Goal: Participate in discussion

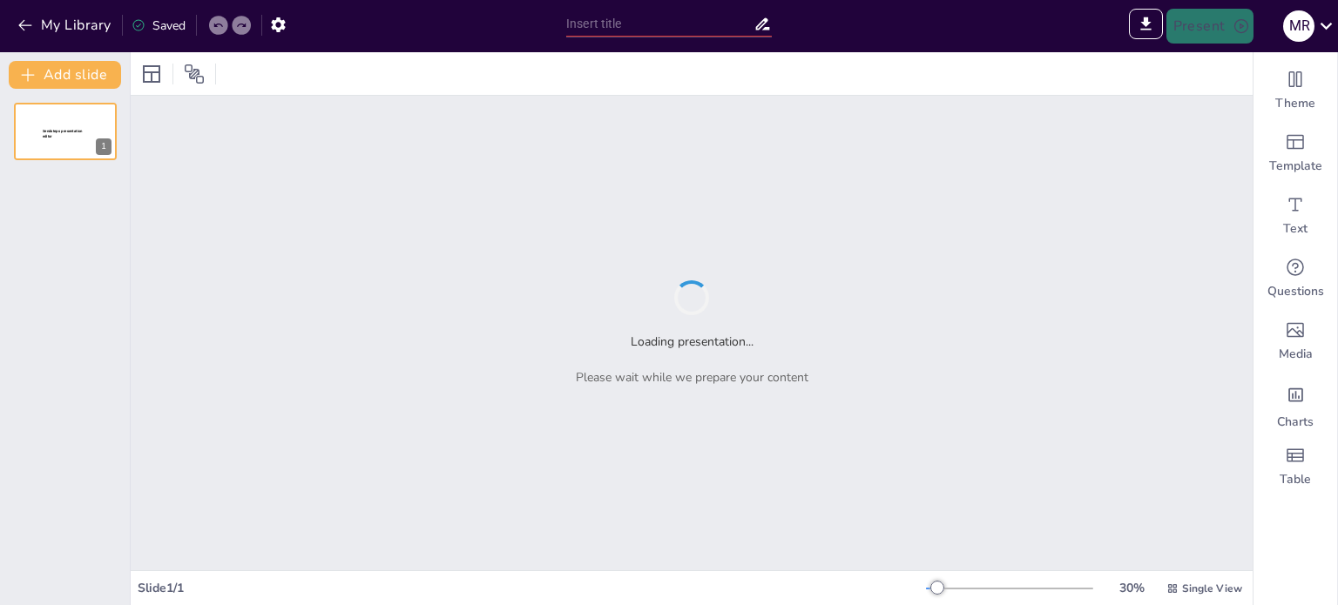
type input "From Dry Land to Marine Environments: Fossil Evidence in the Geological Record"
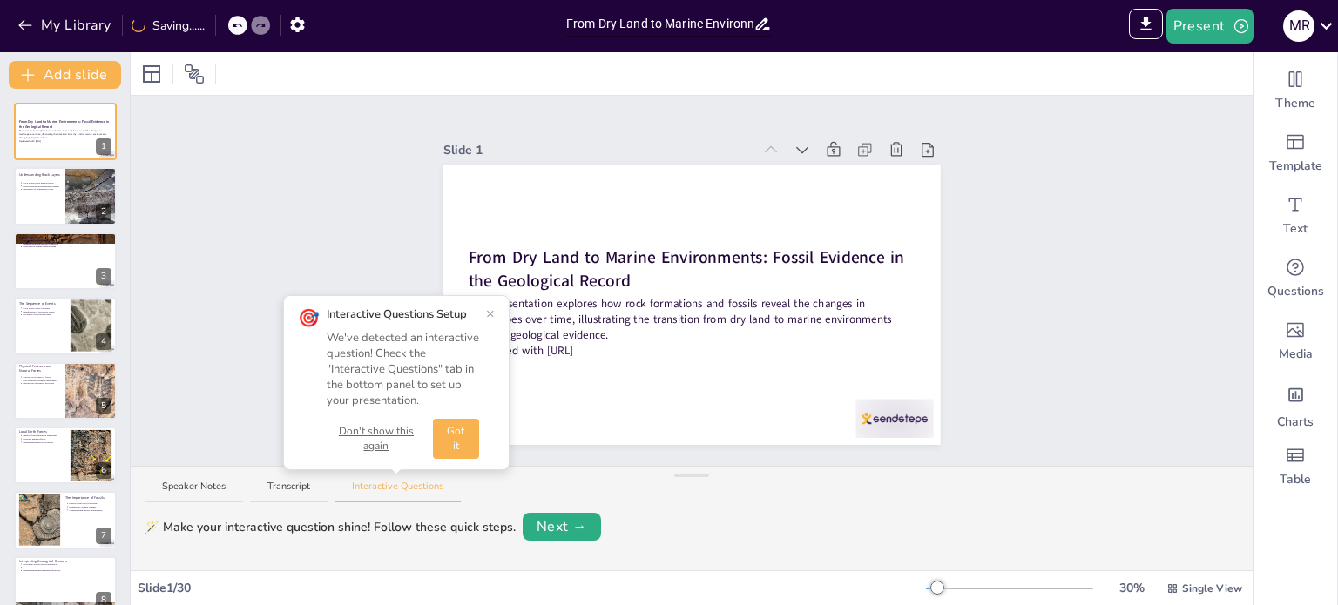
click at [456, 439] on button "Got it" at bounding box center [456, 439] width 46 height 40
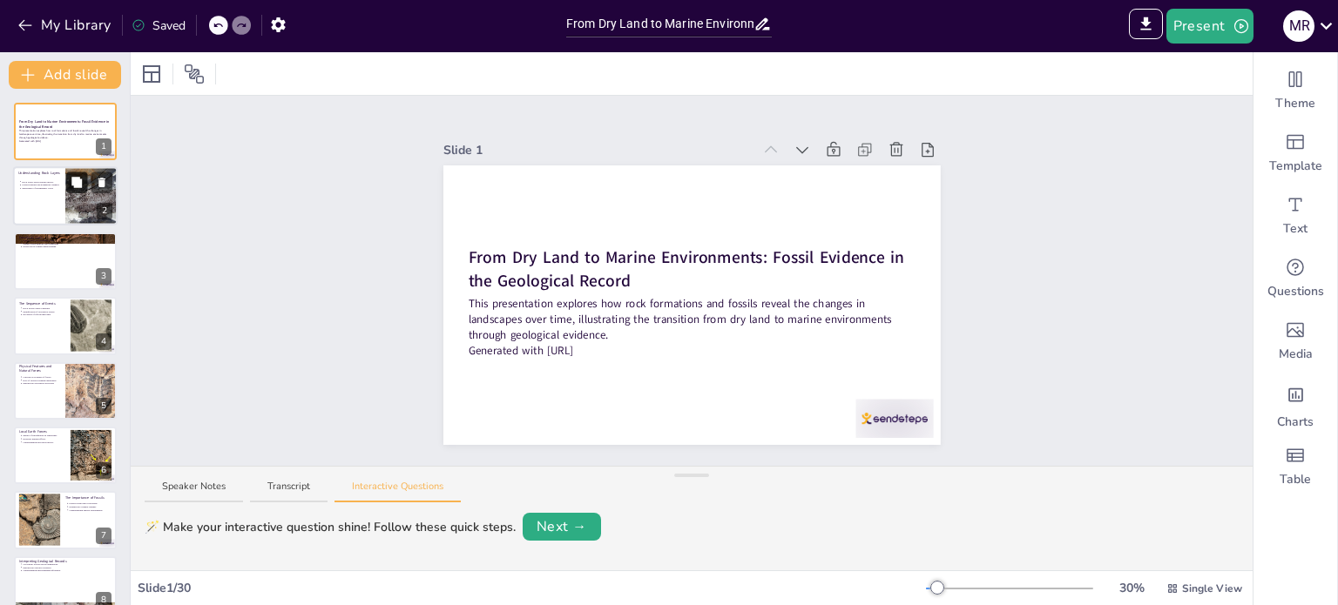
click at [68, 187] on button at bounding box center [76, 182] width 21 height 21
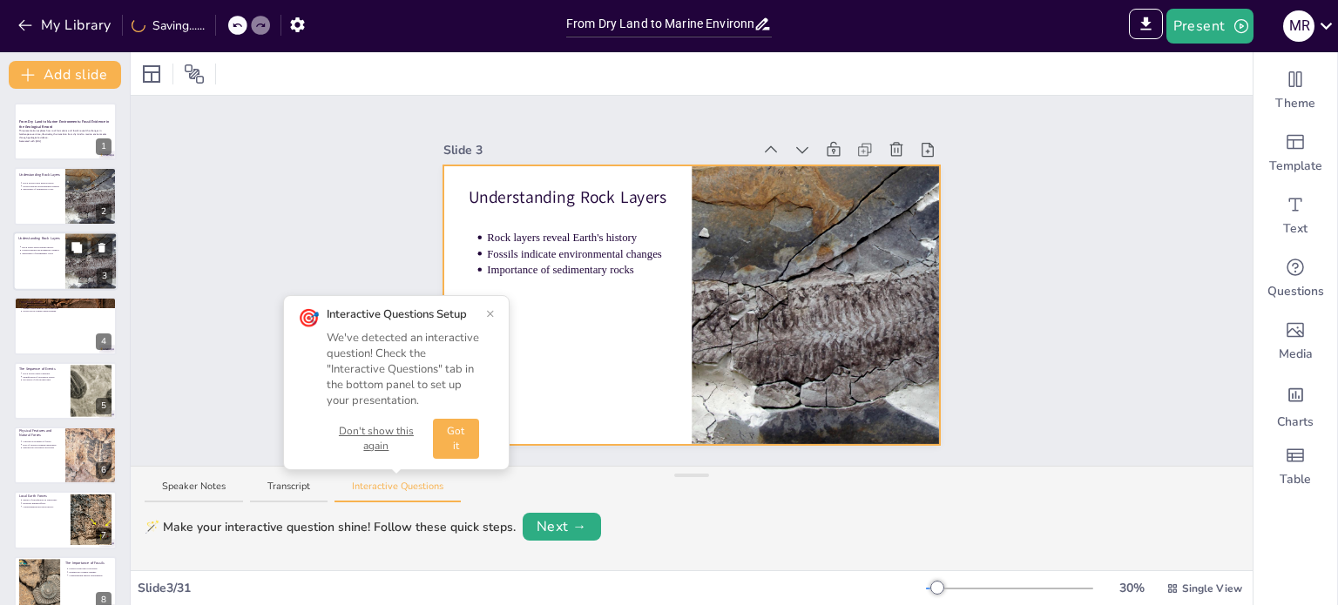
click at [59, 264] on div at bounding box center [65, 261] width 105 height 59
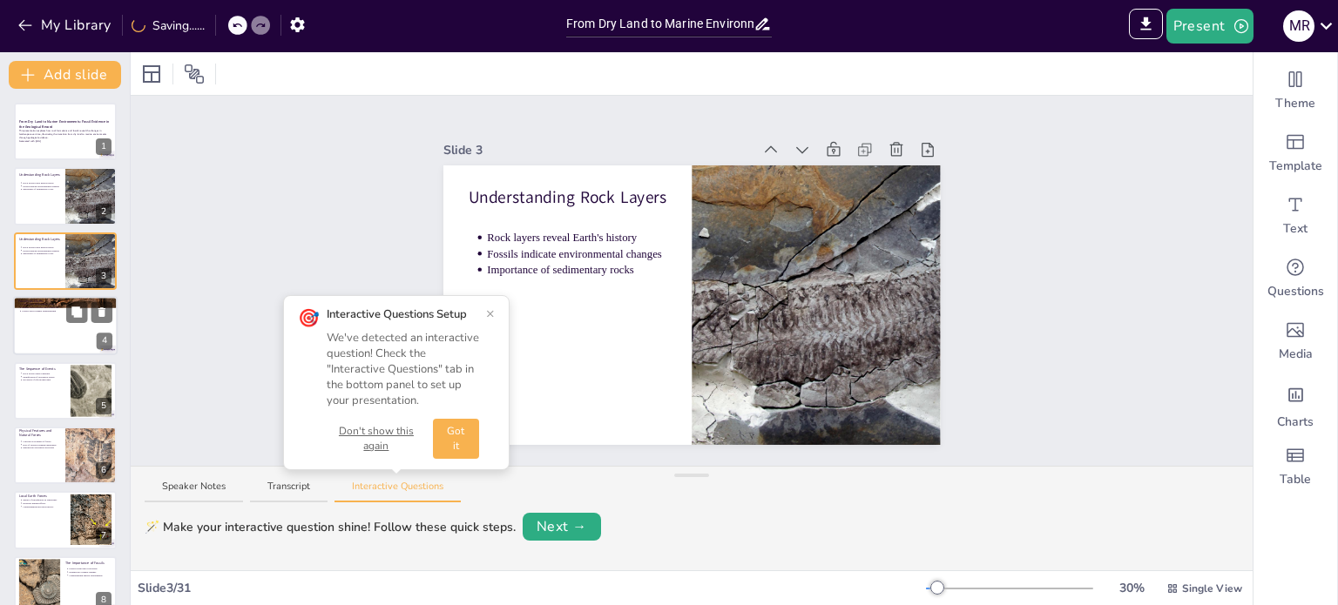
click at [53, 323] on div at bounding box center [65, 325] width 105 height 59
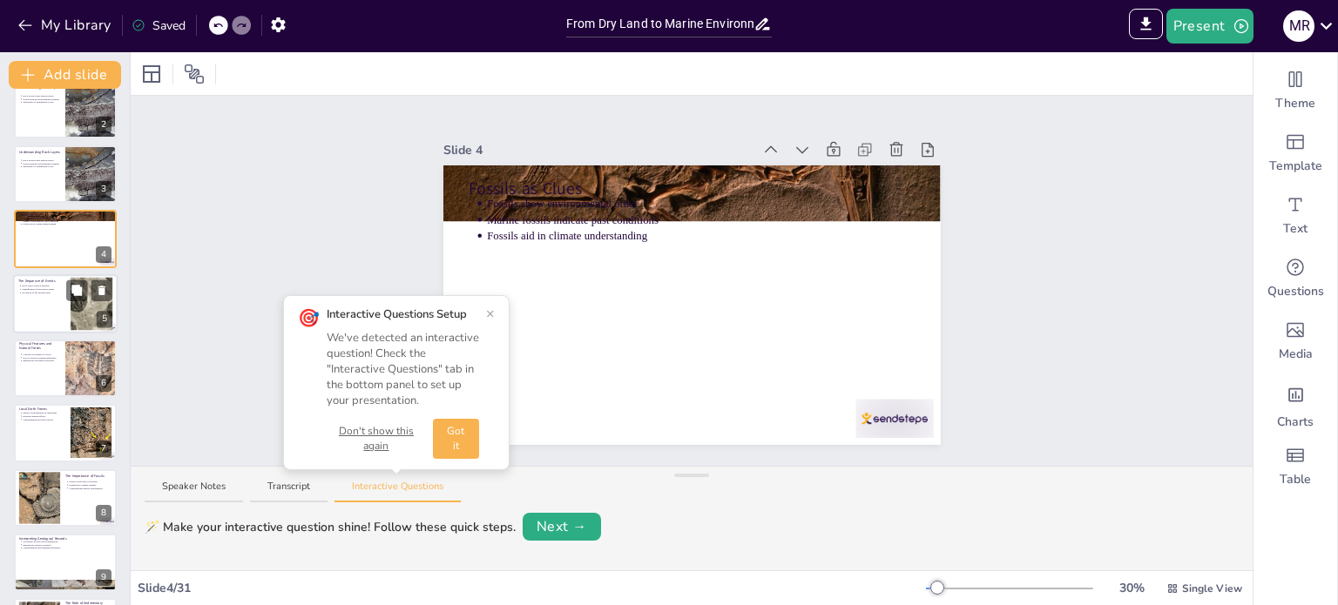
click at [50, 308] on div at bounding box center [65, 303] width 105 height 59
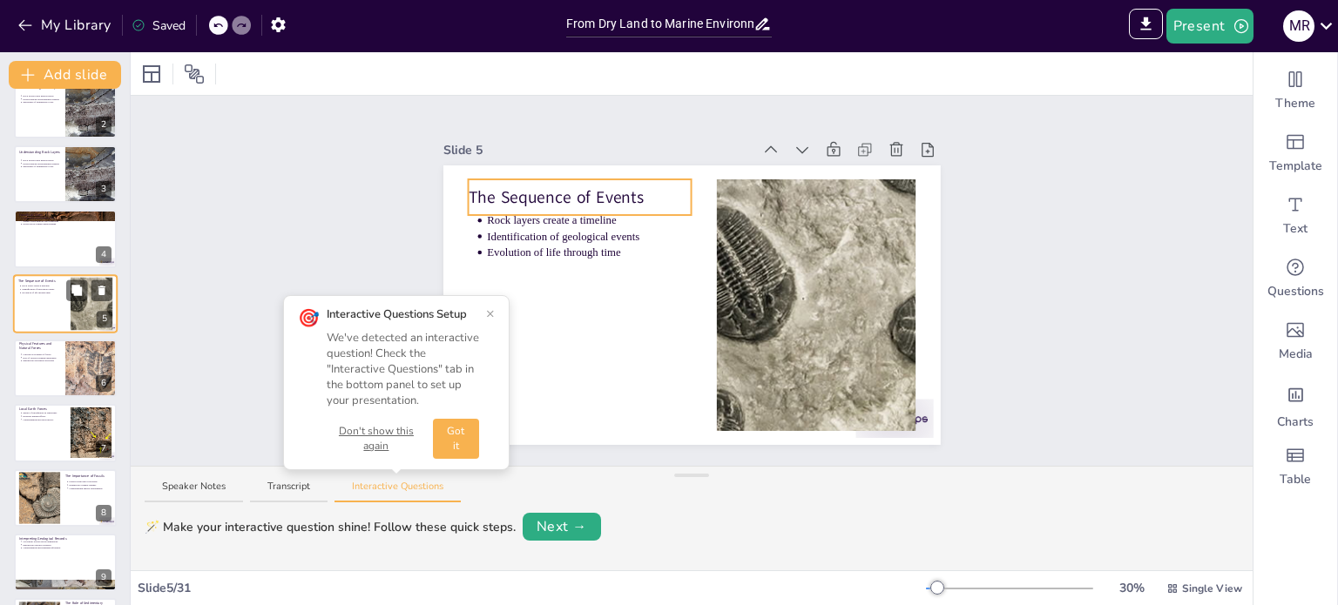
scroll to position [44, 0]
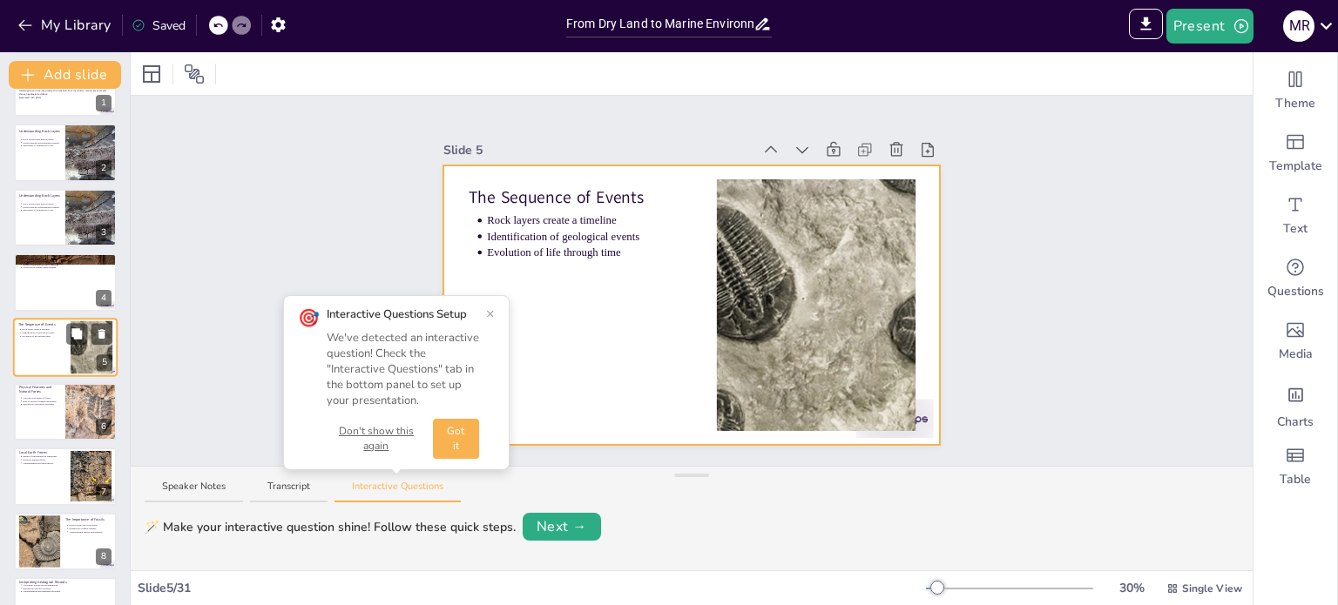
click at [53, 358] on div at bounding box center [65, 347] width 105 height 59
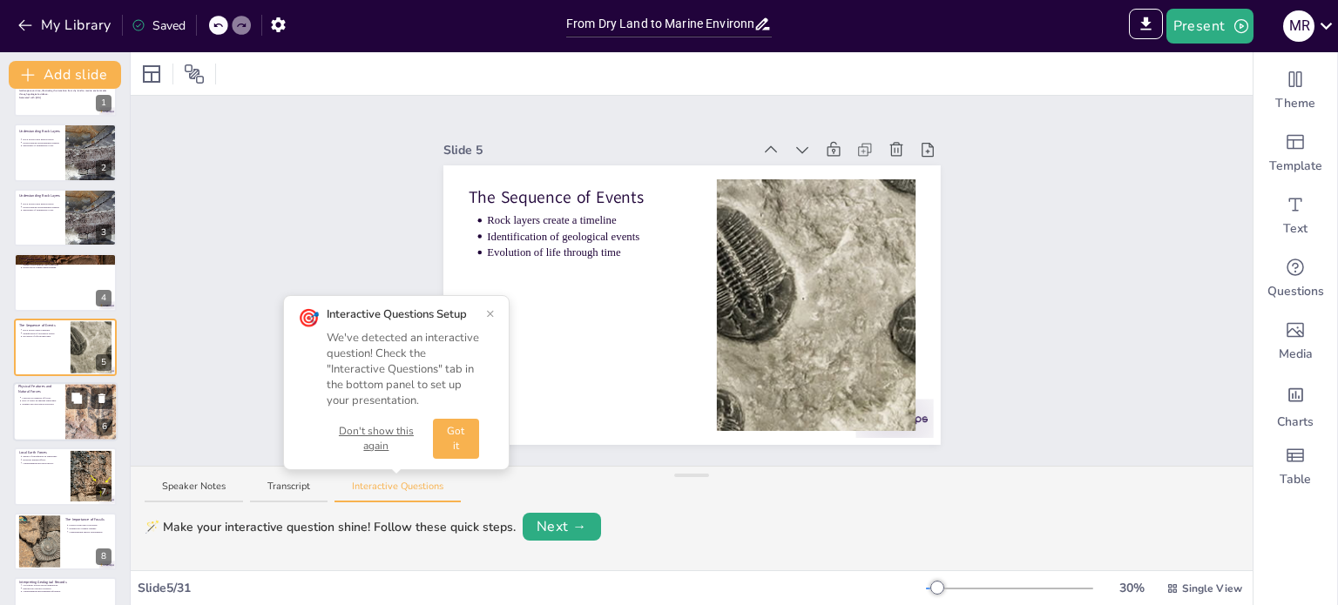
click at [52, 417] on div at bounding box center [65, 411] width 105 height 59
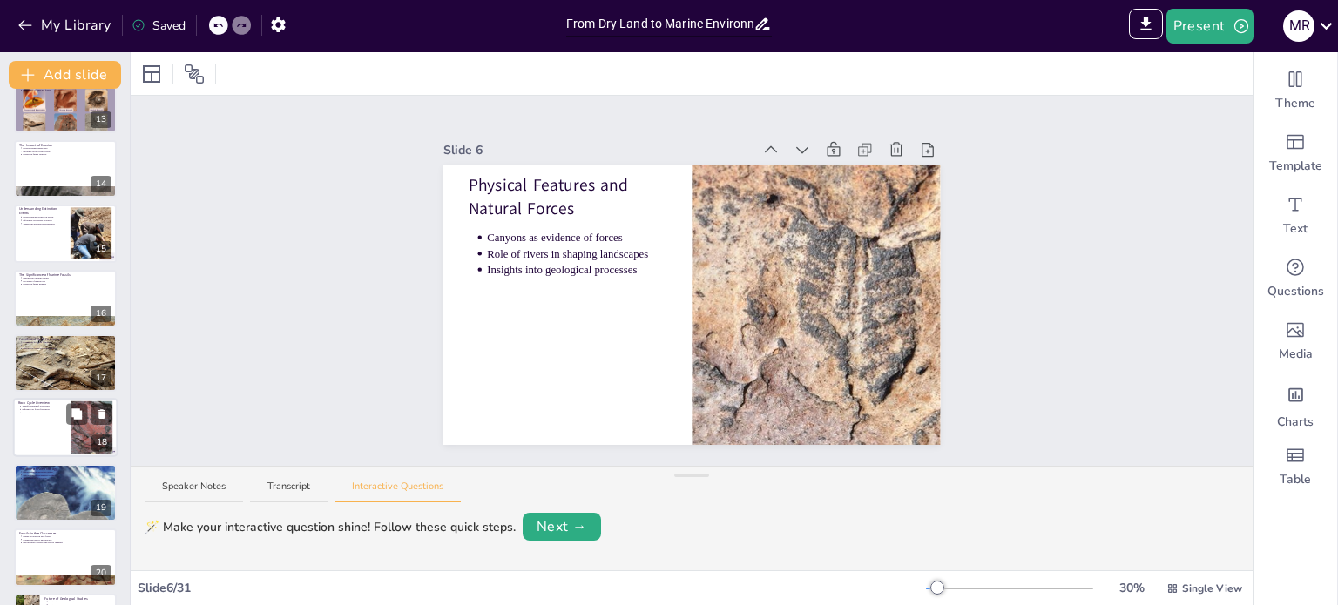
scroll to position [1512, 0]
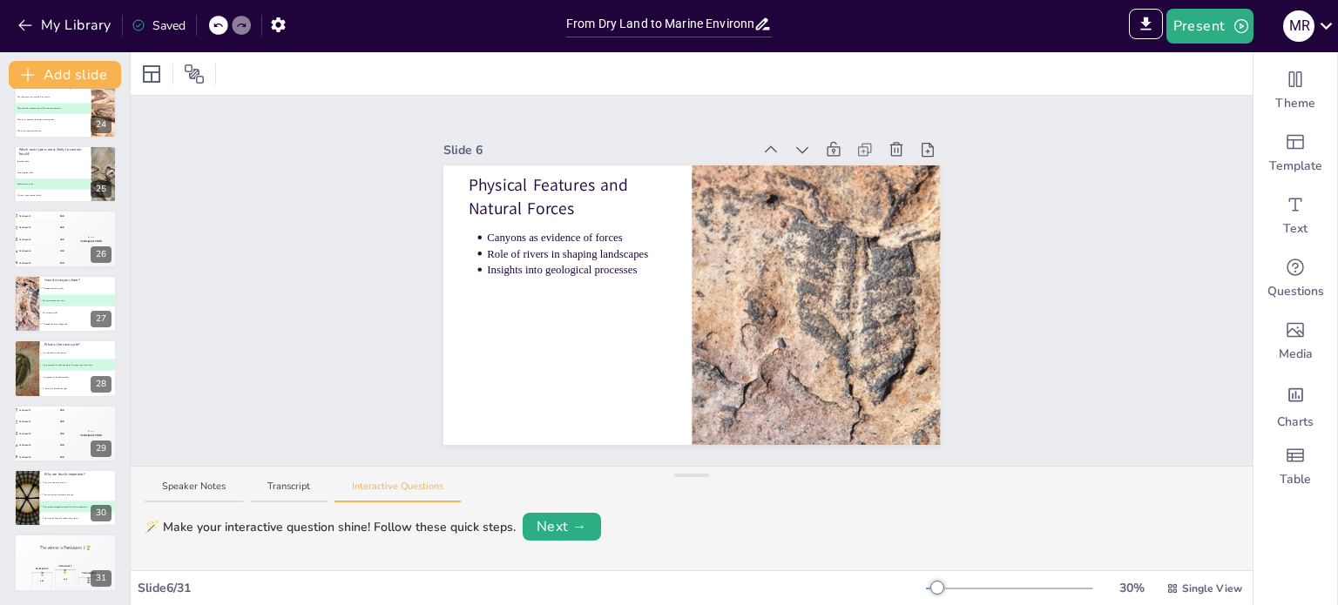
click at [49, 435] on div "🥉 Participant 3 300" at bounding box center [39, 433] width 51 height 11
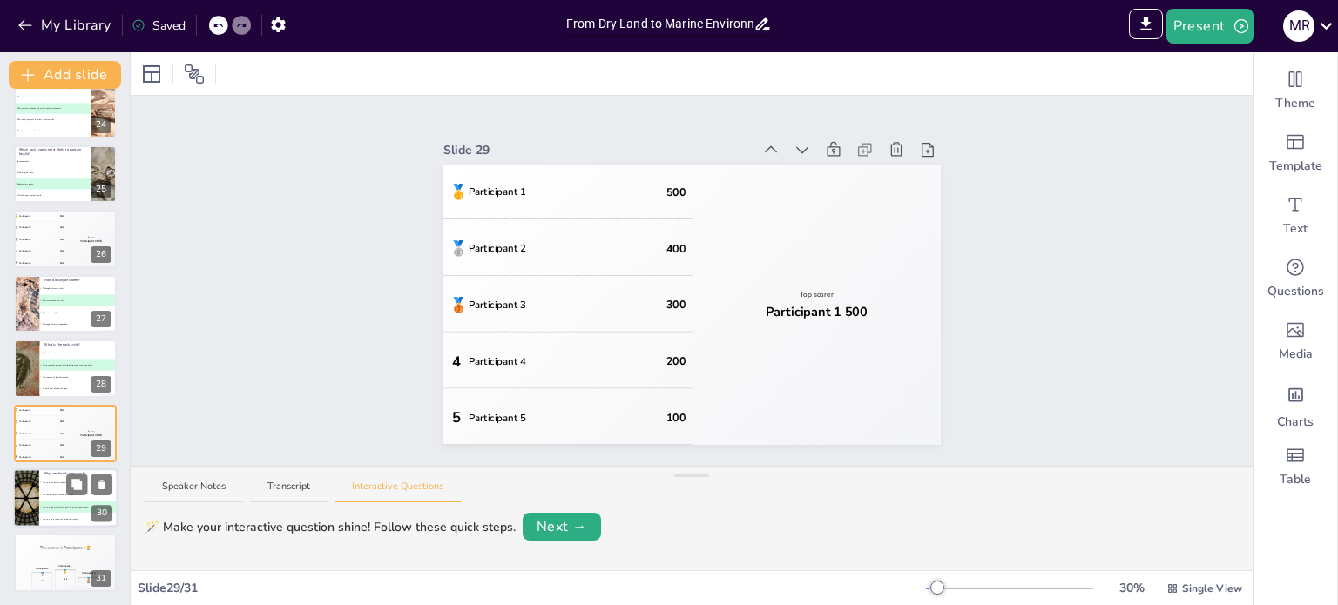
click at [47, 489] on li "B They only represent modern species." at bounding box center [78, 495] width 78 height 12
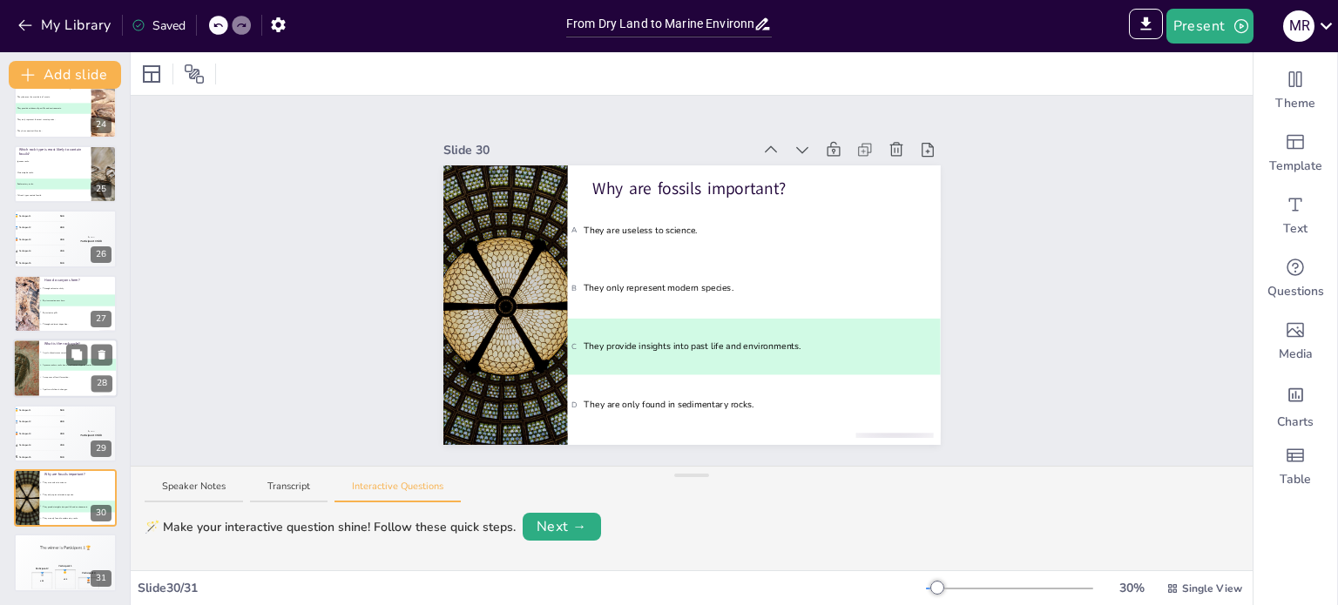
click at [59, 352] on span "A A cycle of water movement." at bounding box center [78, 353] width 77 height 3
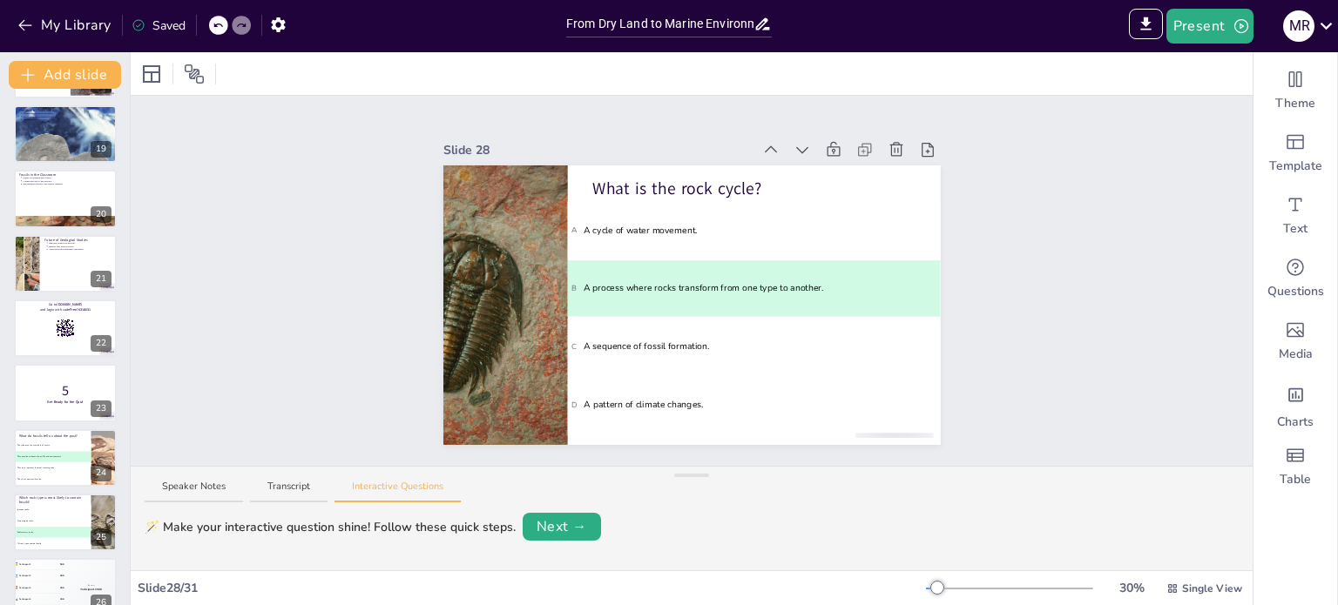
scroll to position [989, 0]
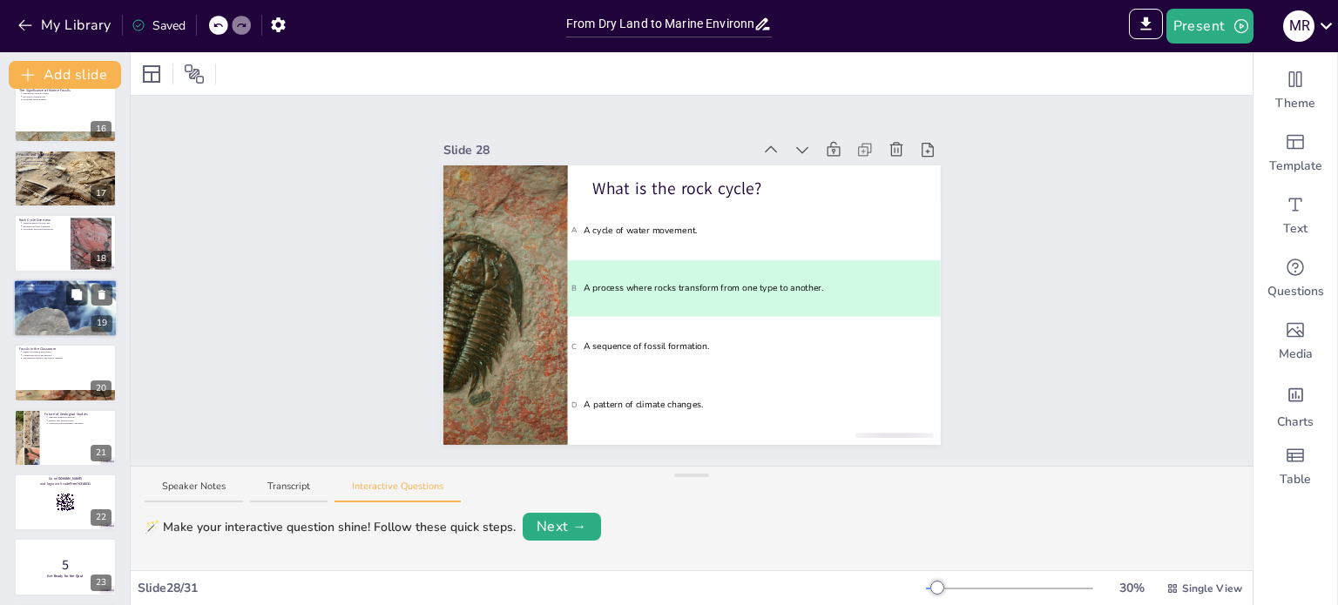
click at [59, 279] on div "The Role of Paleontology Understanding species evolution Insights into environm…" at bounding box center [65, 279] width 105 height 0
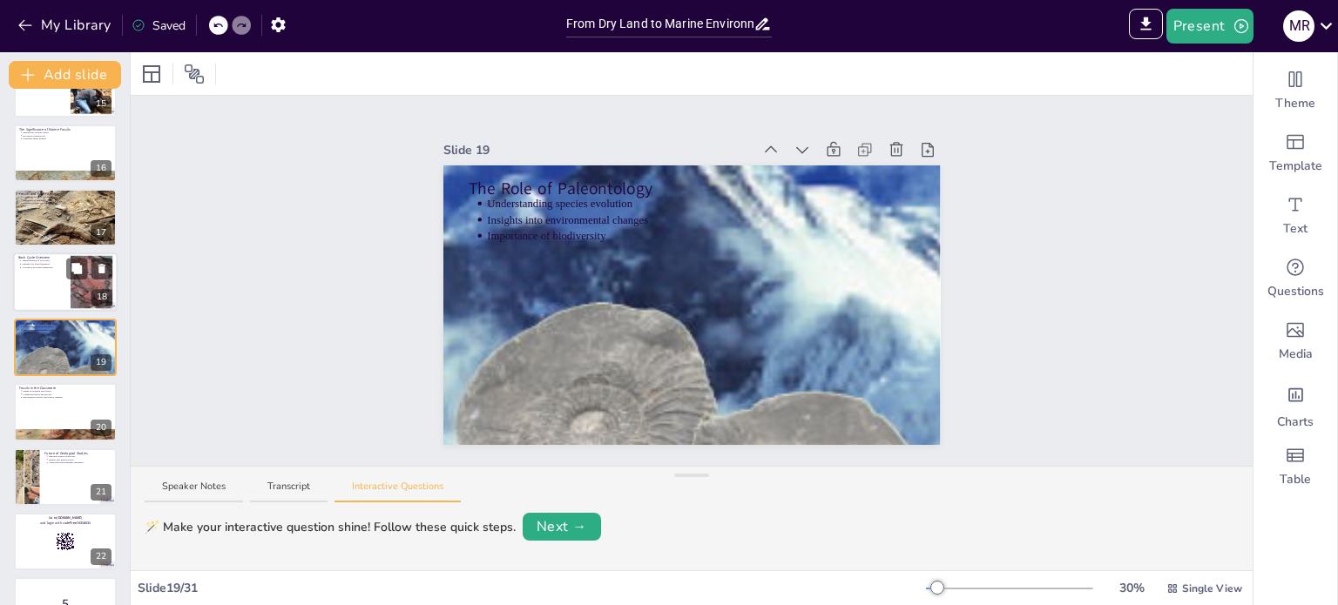
click at [57, 257] on p "Rock Cycle Overview" at bounding box center [41, 258] width 47 height 5
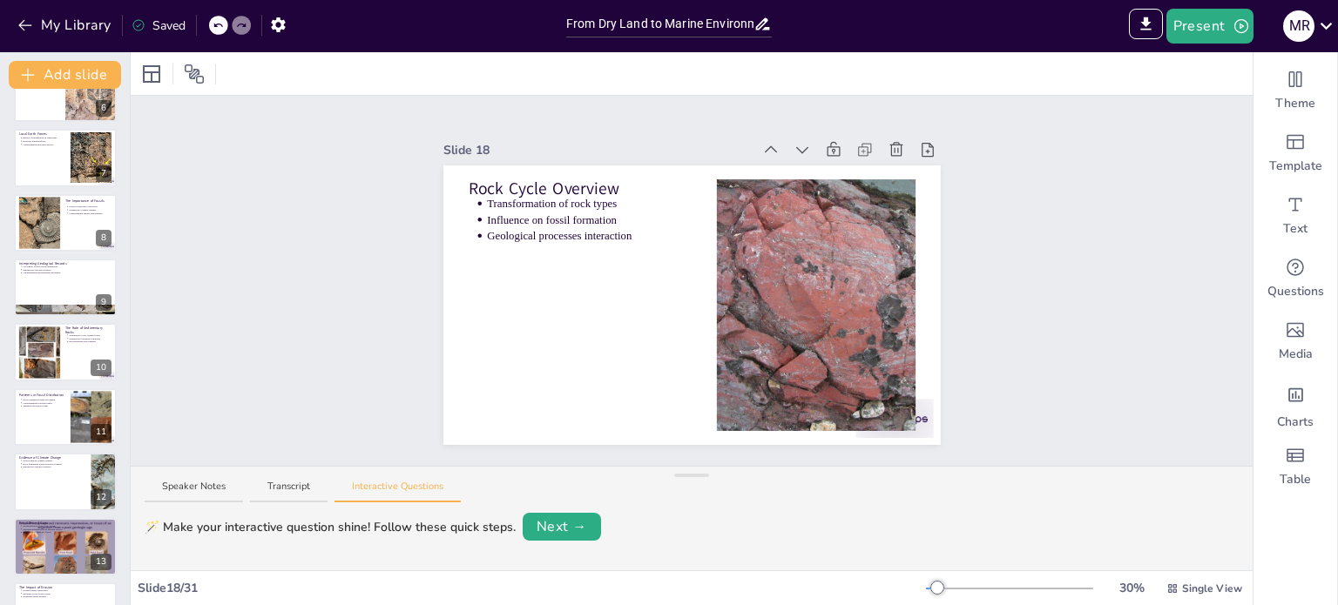
scroll to position [0, 0]
